Goal: Task Accomplishment & Management: Manage account settings

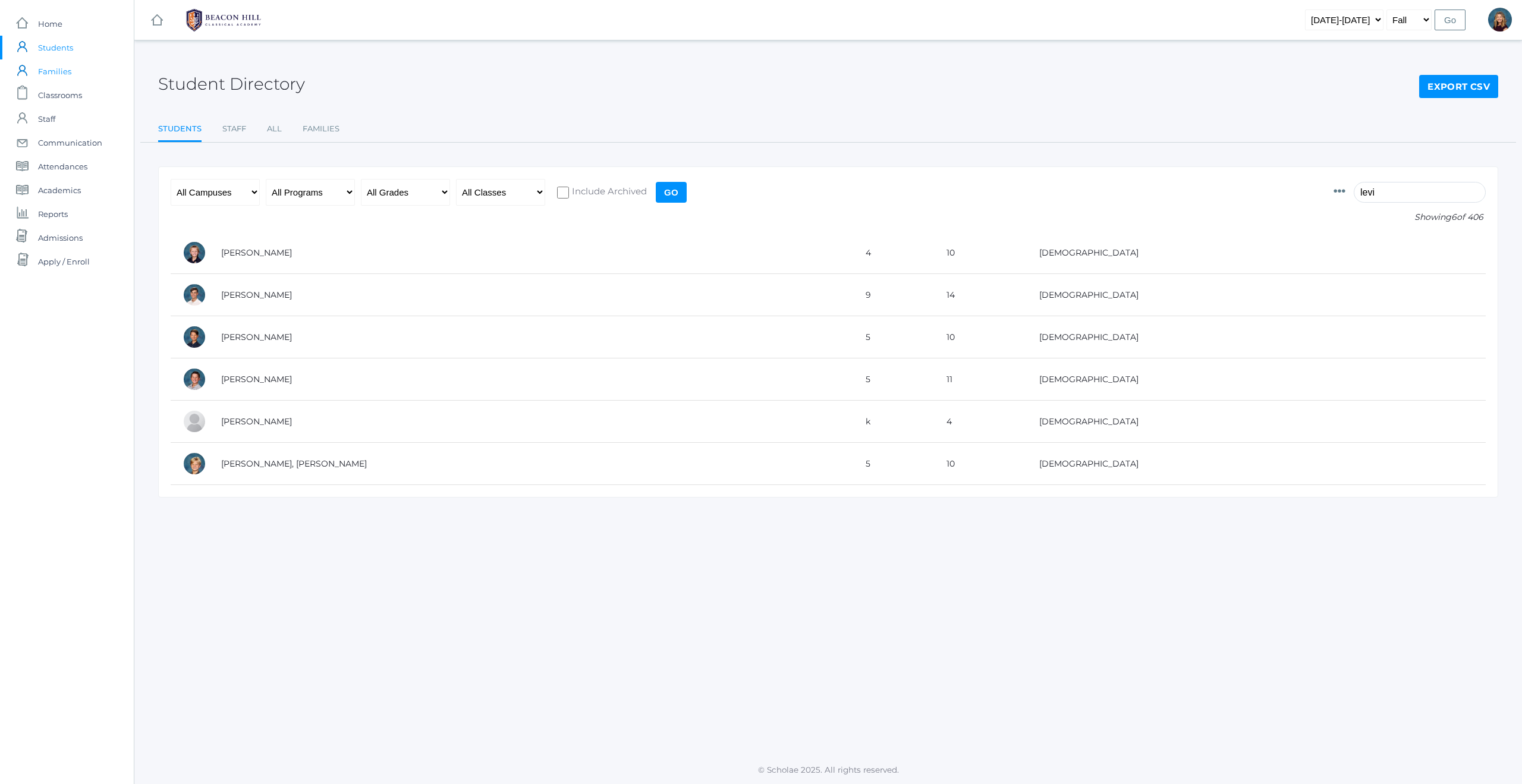
click at [63, 72] on span "Families" at bounding box center [55, 71] width 34 height 24
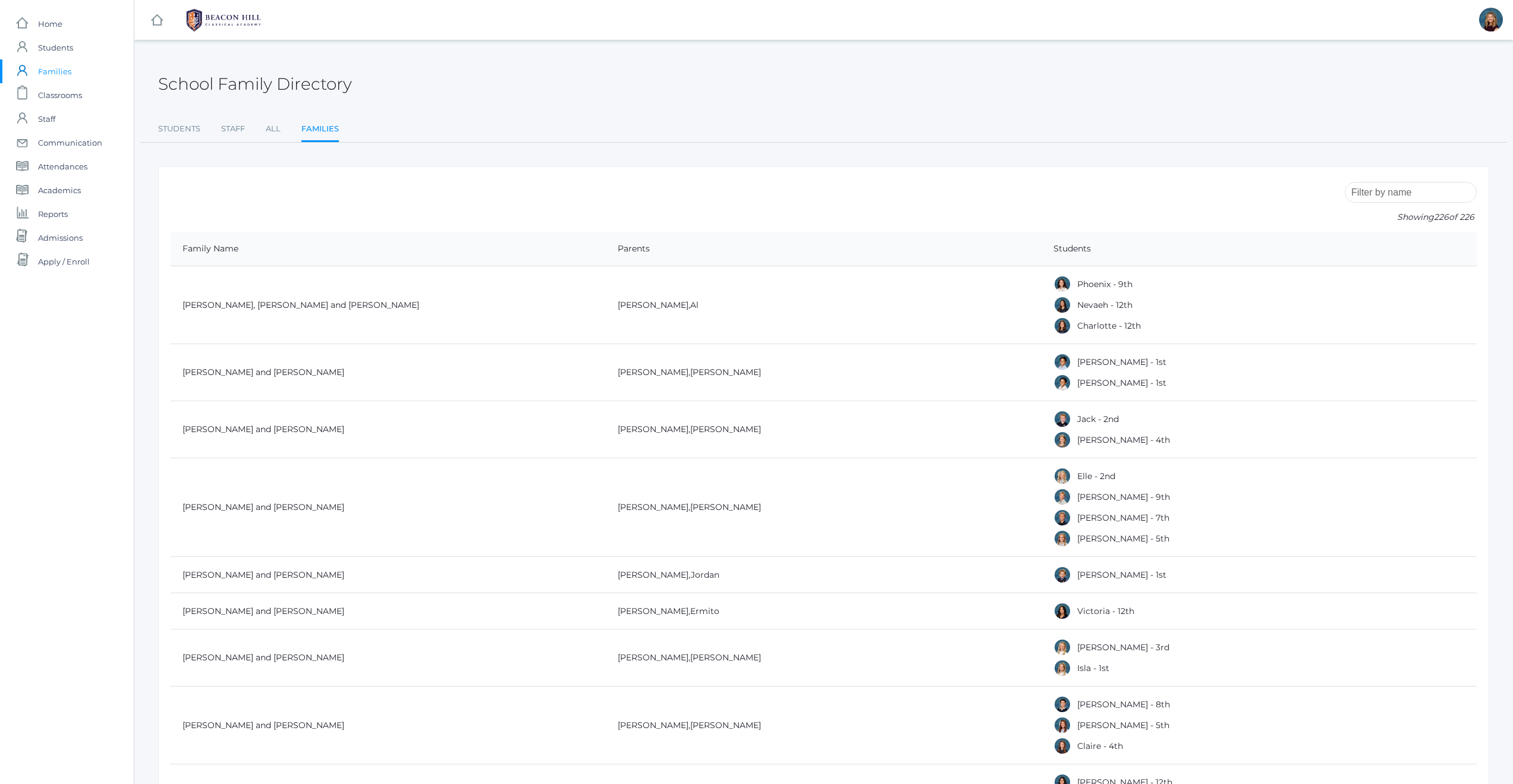
click at [1396, 193] on input "search" at bounding box center [1410, 192] width 132 height 21
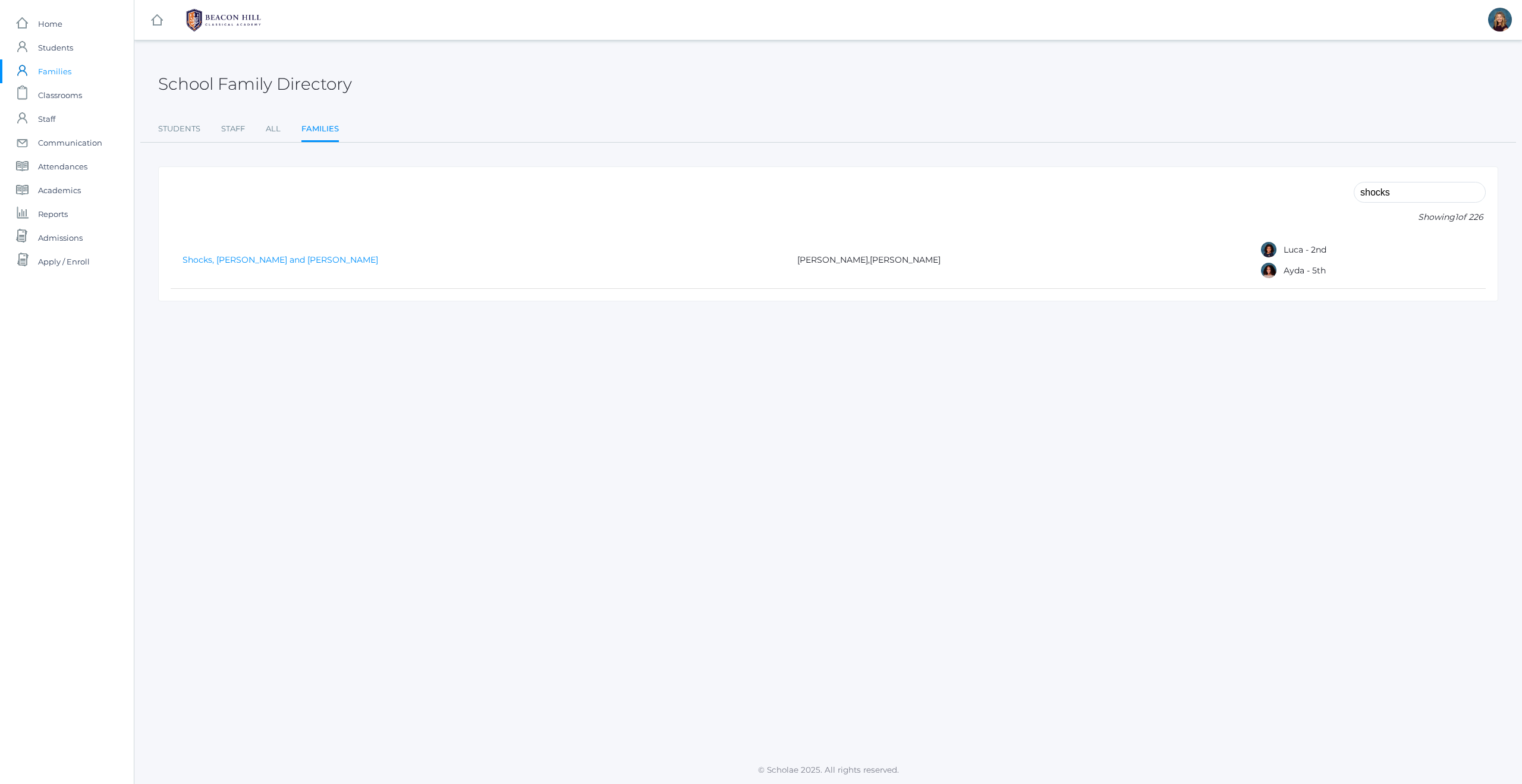
type input "shocks"
click at [269, 259] on link "Shocks, [PERSON_NAME] and [PERSON_NAME]" at bounding box center [280, 260] width 196 height 11
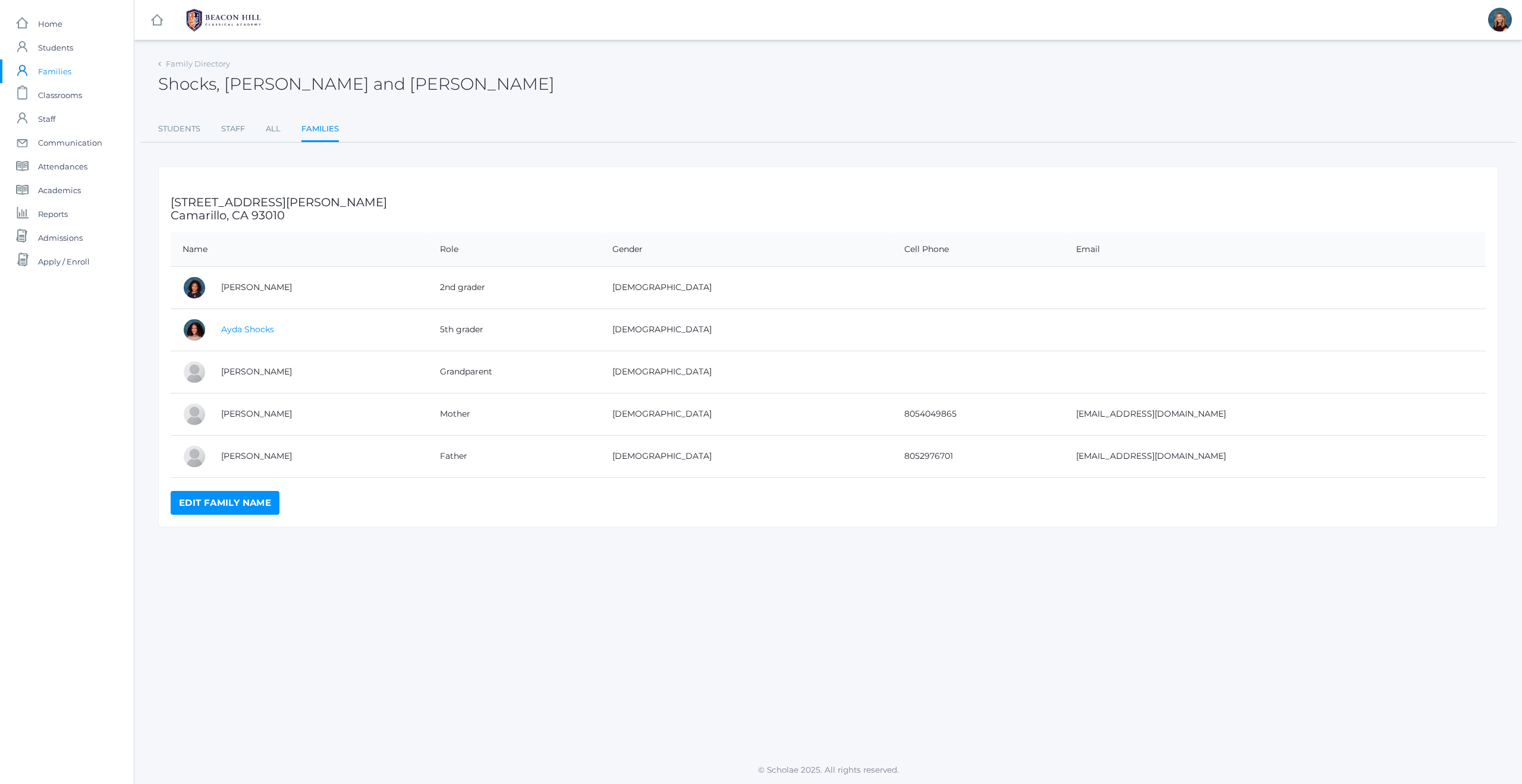
click at [241, 330] on link "Ayda Shocks" at bounding box center [247, 329] width 53 height 11
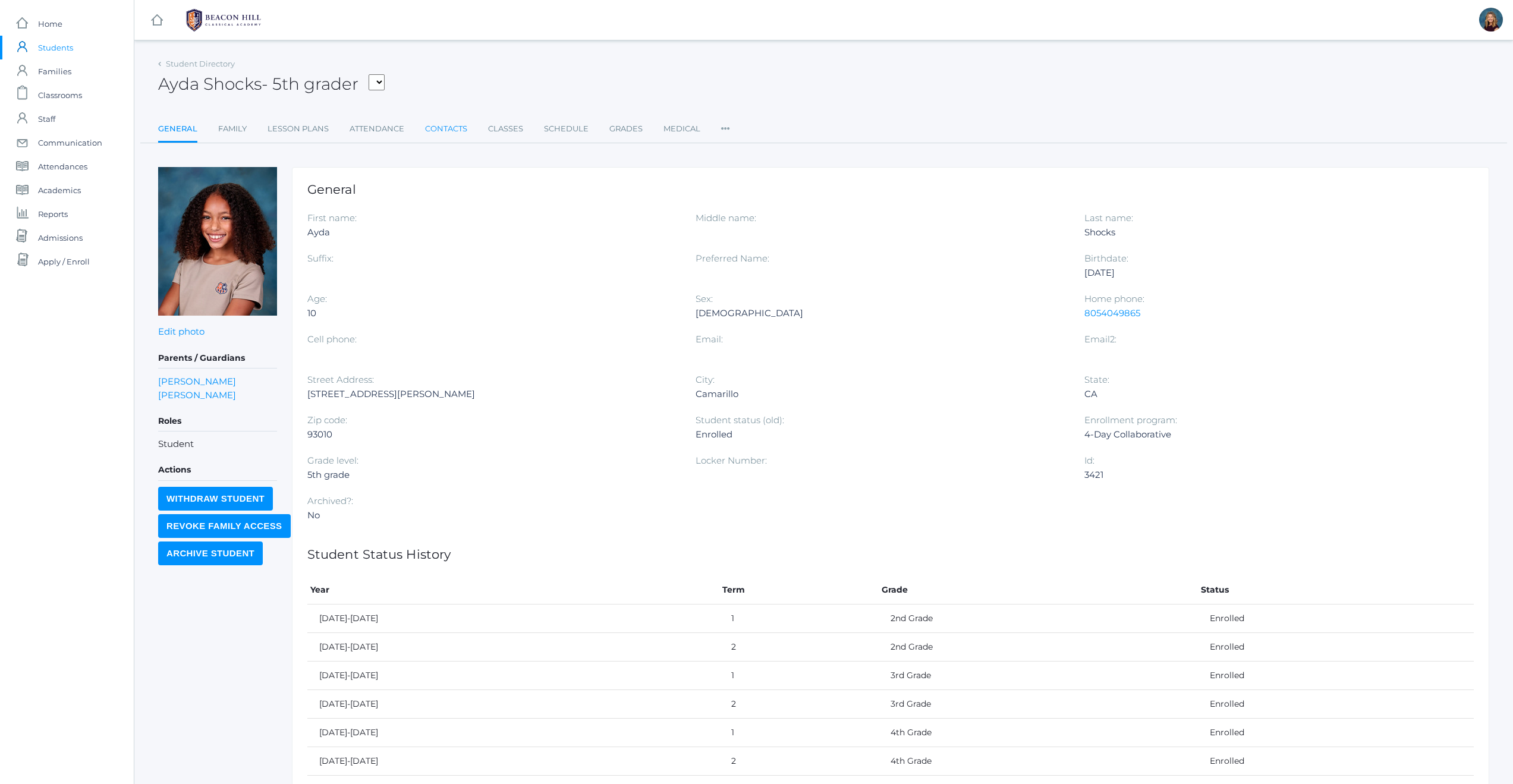
click at [452, 129] on link "Contacts" at bounding box center [445, 129] width 42 height 24
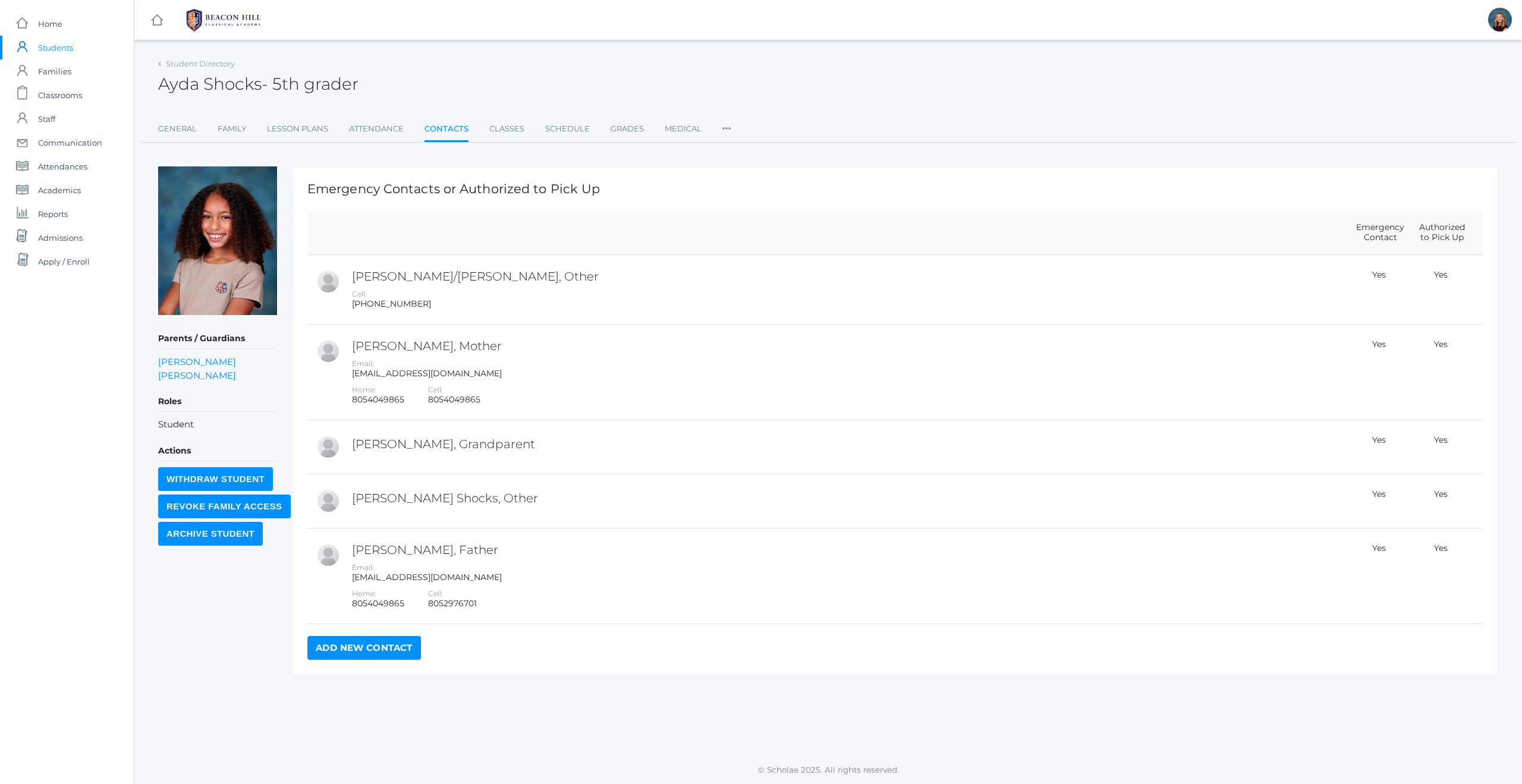
click at [375, 651] on link "Add New Contact" at bounding box center [364, 647] width 113 height 24
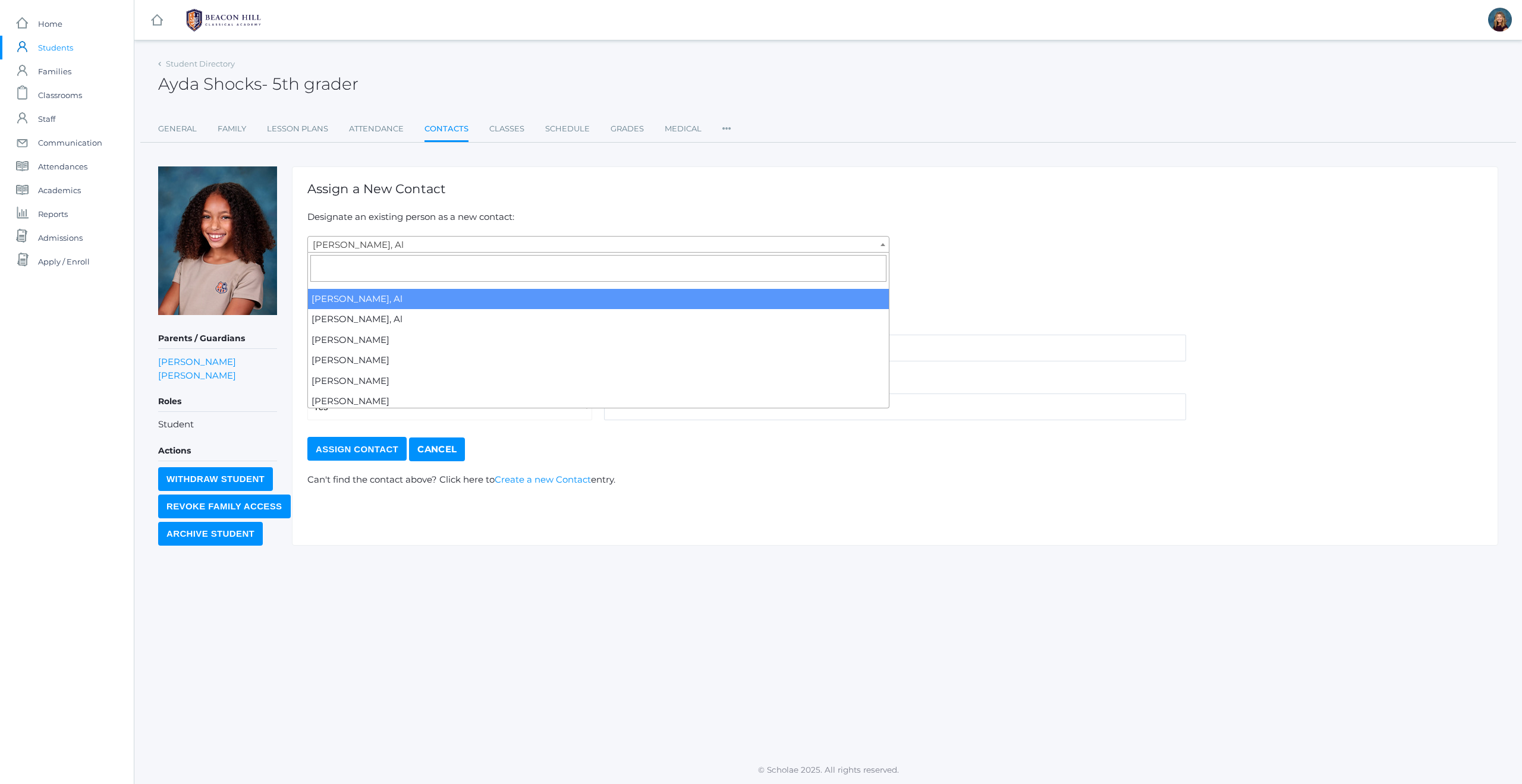
click at [462, 242] on span "[PERSON_NAME], Al" at bounding box center [598, 245] width 581 height 17
type input "[PERSON_NAME]"
select select "449"
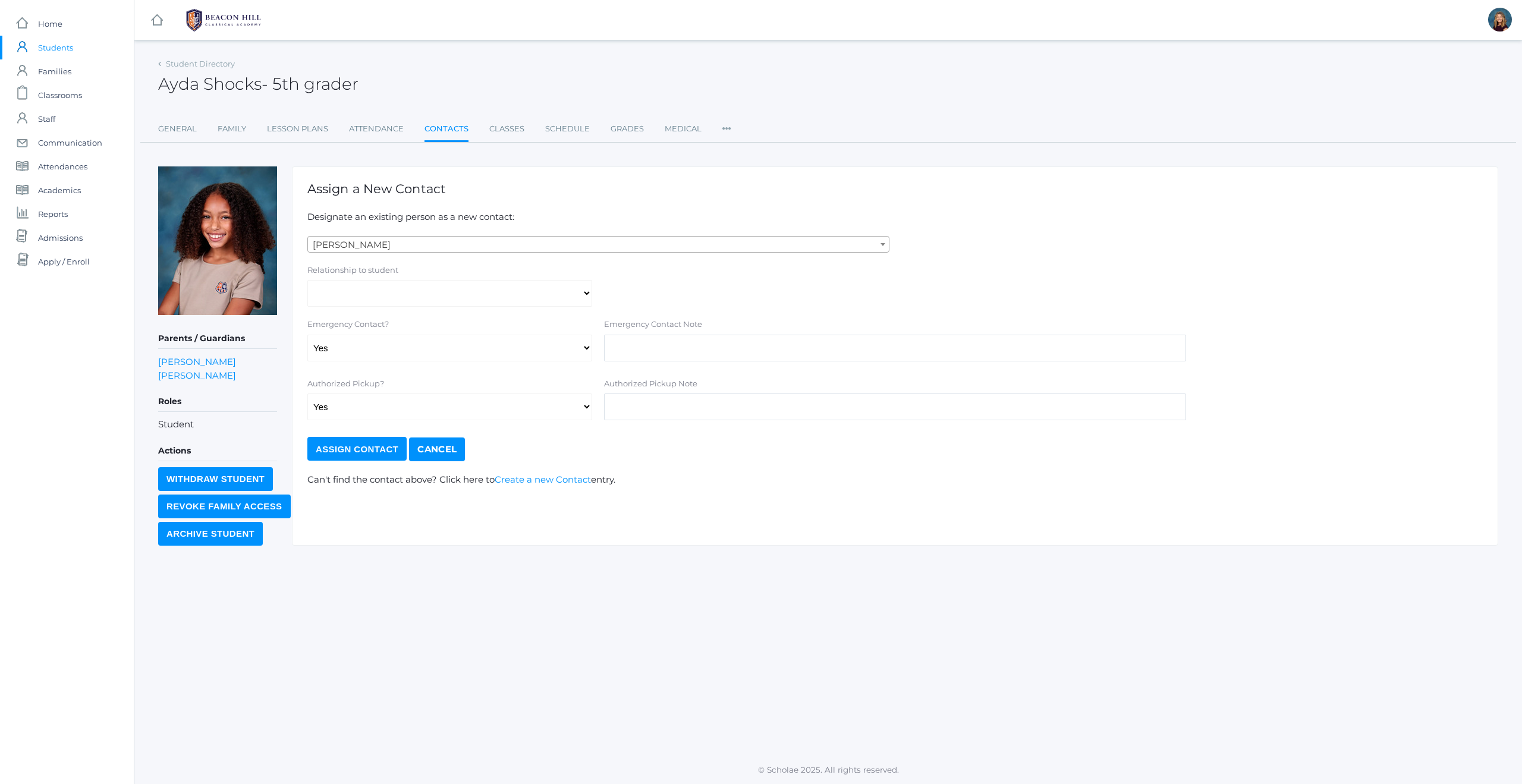
click at [372, 446] on input "Assign Contact" at bounding box center [357, 448] width 99 height 24
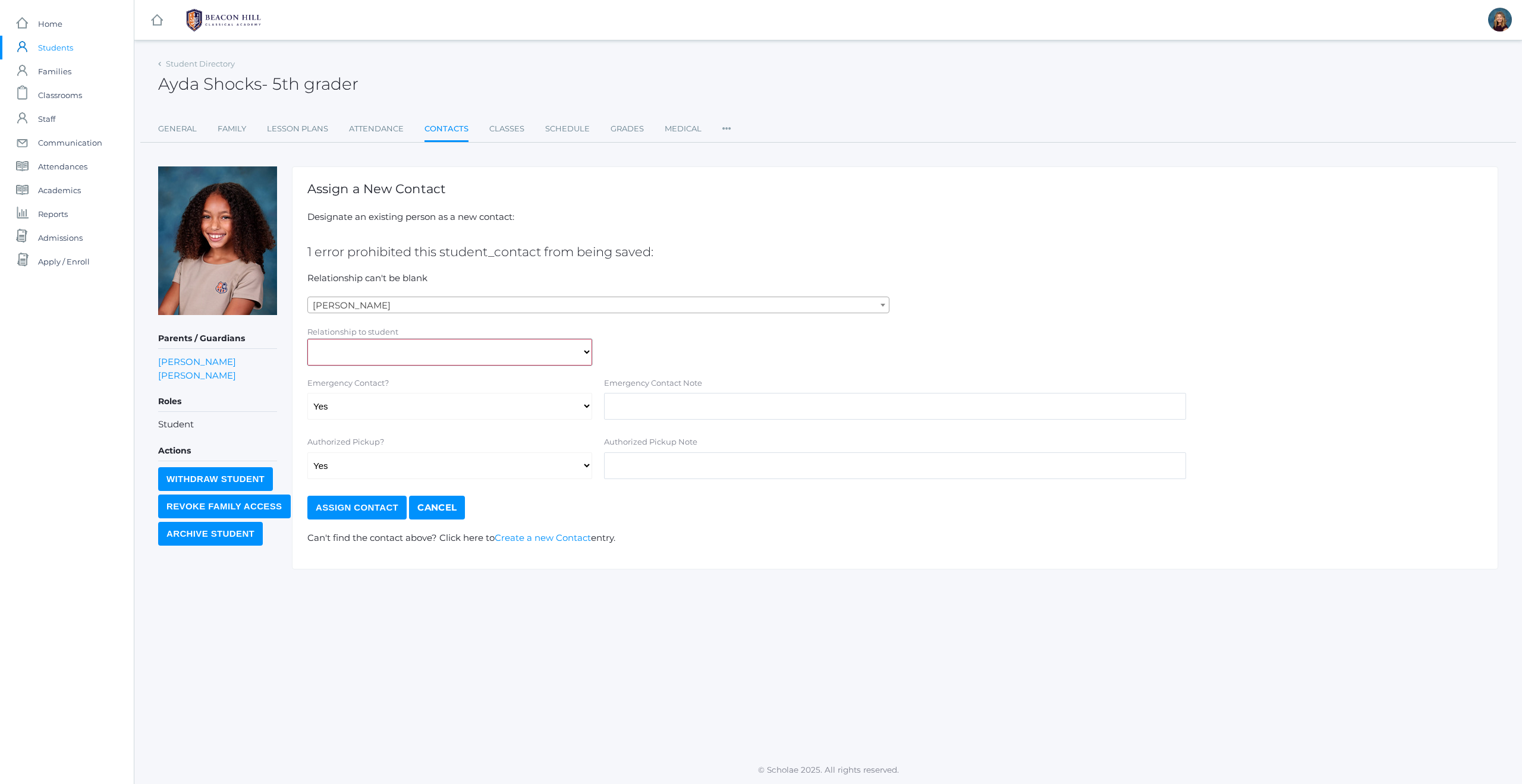
click at [544, 349] on select "Aunt Birth Mom Brother Father Friend Grandparent Guardian Mother Other Sister S…" at bounding box center [450, 352] width 285 height 27
select select "Friend"
click at [365, 506] on input "Assign Contact" at bounding box center [357, 507] width 99 height 24
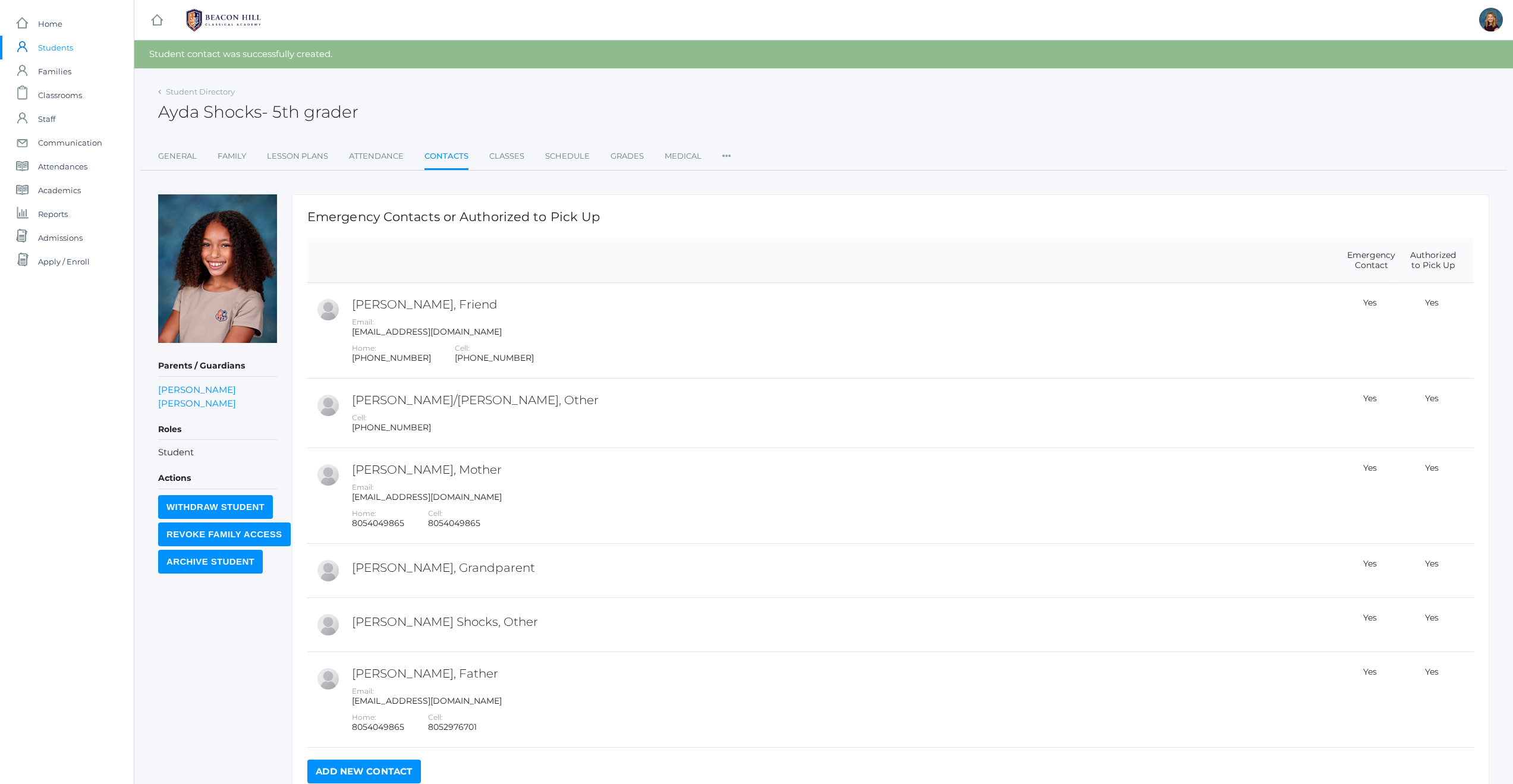
click at [47, 43] on span "Students" at bounding box center [56, 47] width 35 height 24
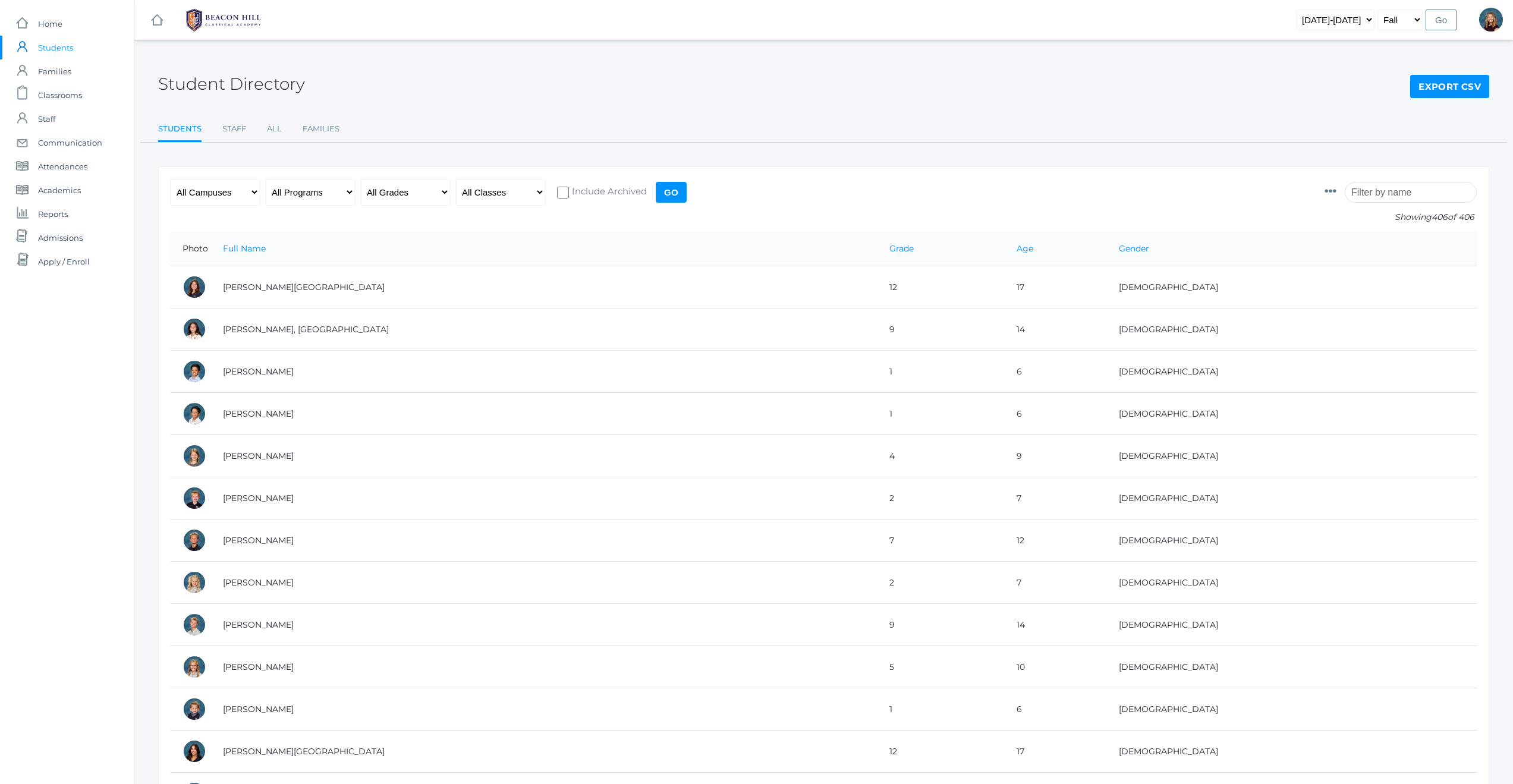
click at [1406, 194] on input "search" at bounding box center [1410, 192] width 132 height 21
type input "m"
